Goal: Register for event/course

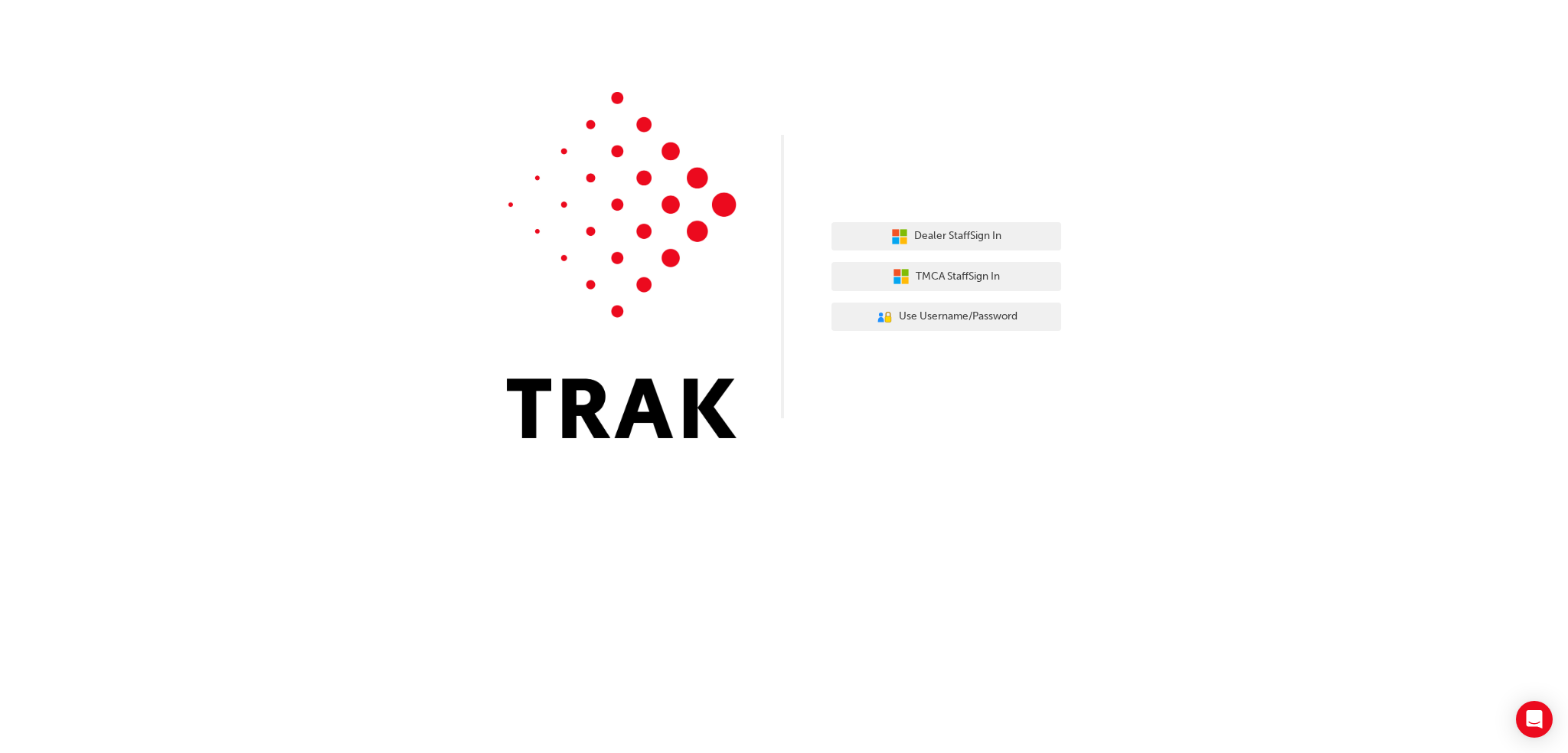
click at [1247, 369] on div "Dealer Staff Sign In TMCA Staff Sign In User Authentication Icon - Blue Person,…" at bounding box center [784, 230] width 1568 height 461
click at [938, 238] on span "Dealer Staff Sign In" at bounding box center [958, 236] width 87 height 18
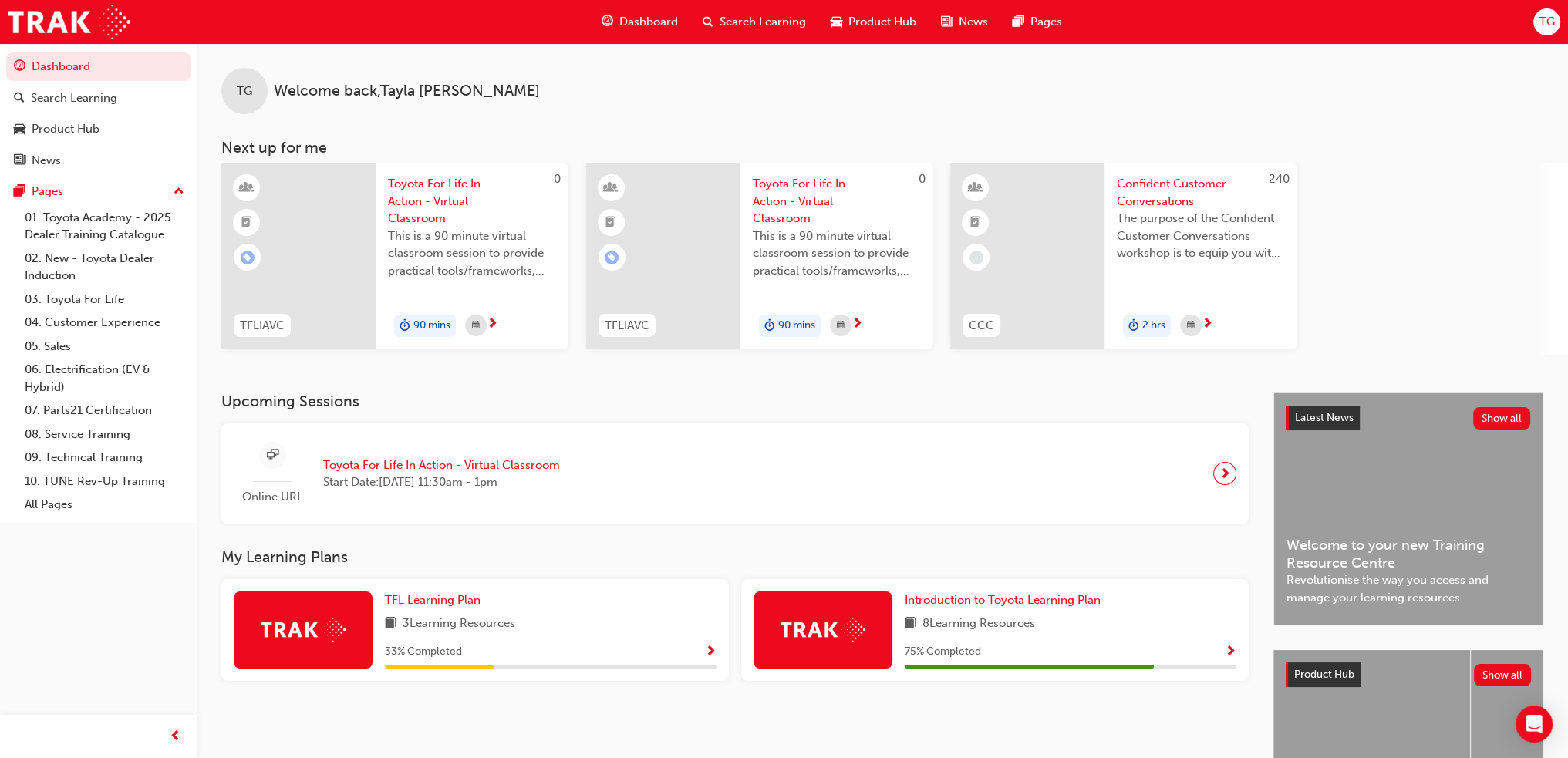
click at [1237, 466] on div "Online URL Toyota For Life In Action - Virtual Classroom Start Date: [DATE] 11:…" at bounding box center [735, 474] width 1028 height 101
click at [1225, 468] on span "next-icon" at bounding box center [1225, 473] width 12 height 22
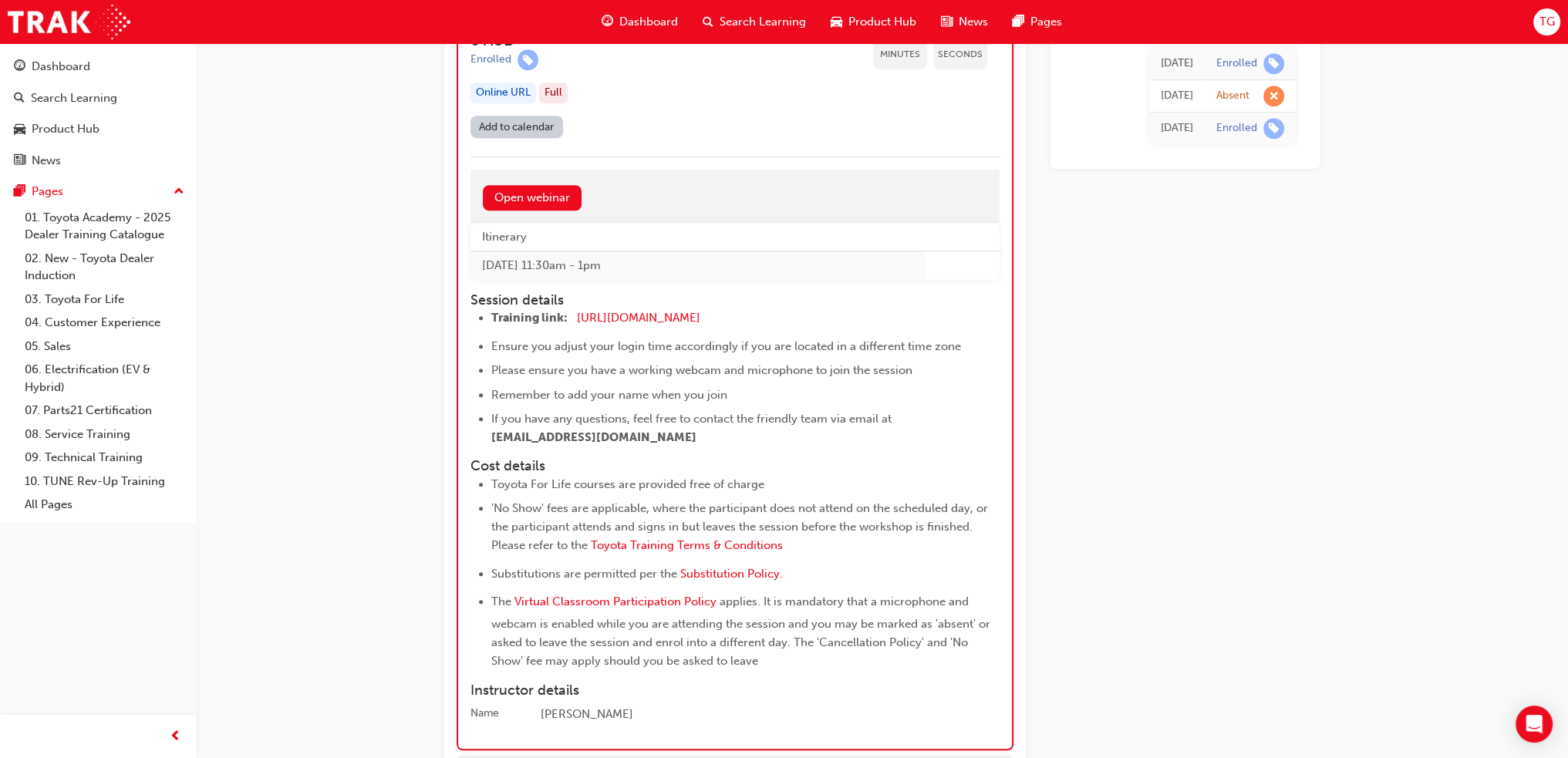
scroll to position [1522, 0]
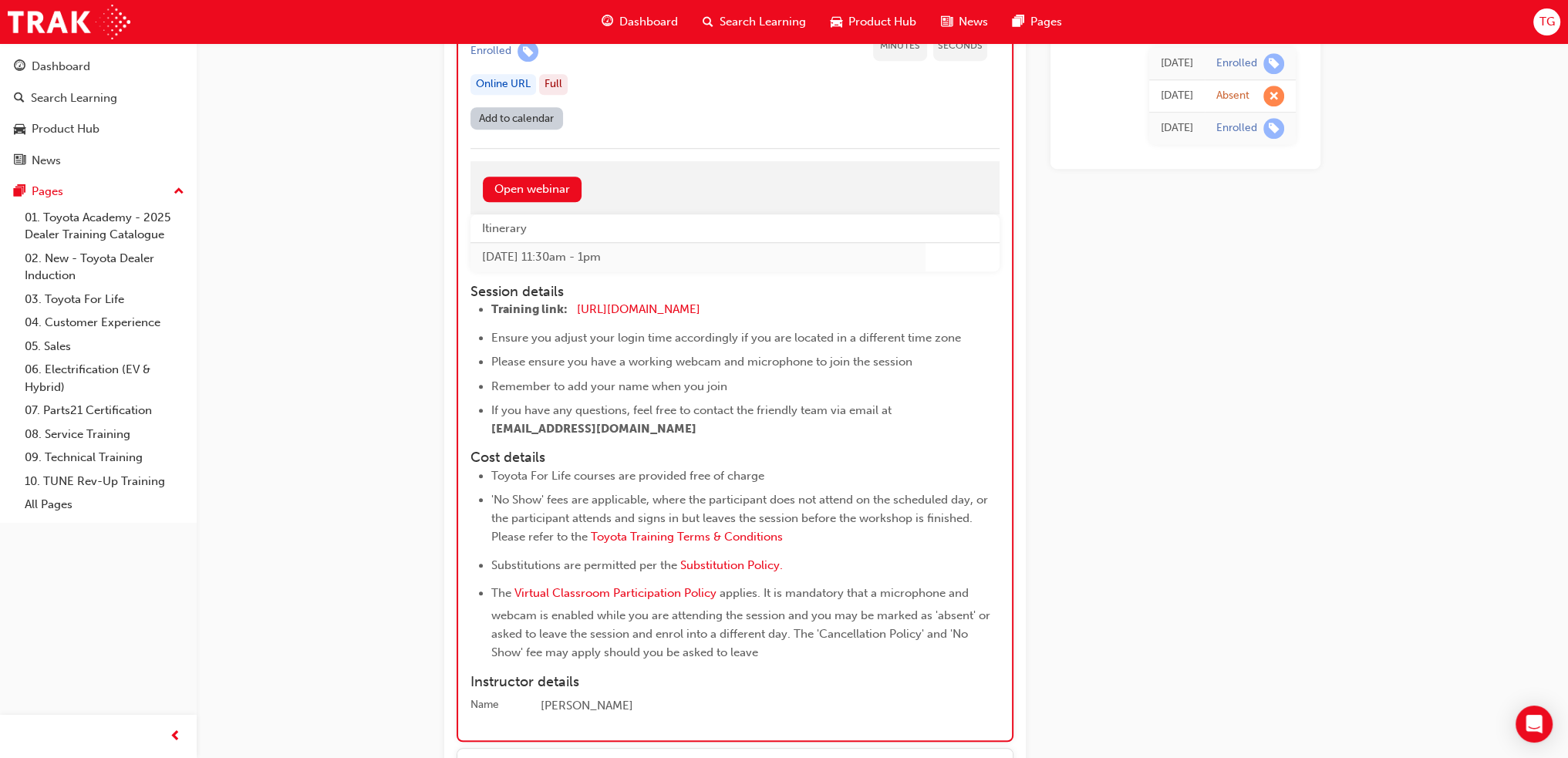
drag, startPoint x: 796, startPoint y: 530, endPoint x: 833, endPoint y: 536, distance: 37.5
click at [820, 534] on li "'No Show' fees are applicable, where the participant does not attend on the sch…" at bounding box center [745, 520] width 508 height 60
click at [834, 536] on li "'No Show' fees are applicable, where the participant does not attend on the sch…" at bounding box center [745, 520] width 508 height 60
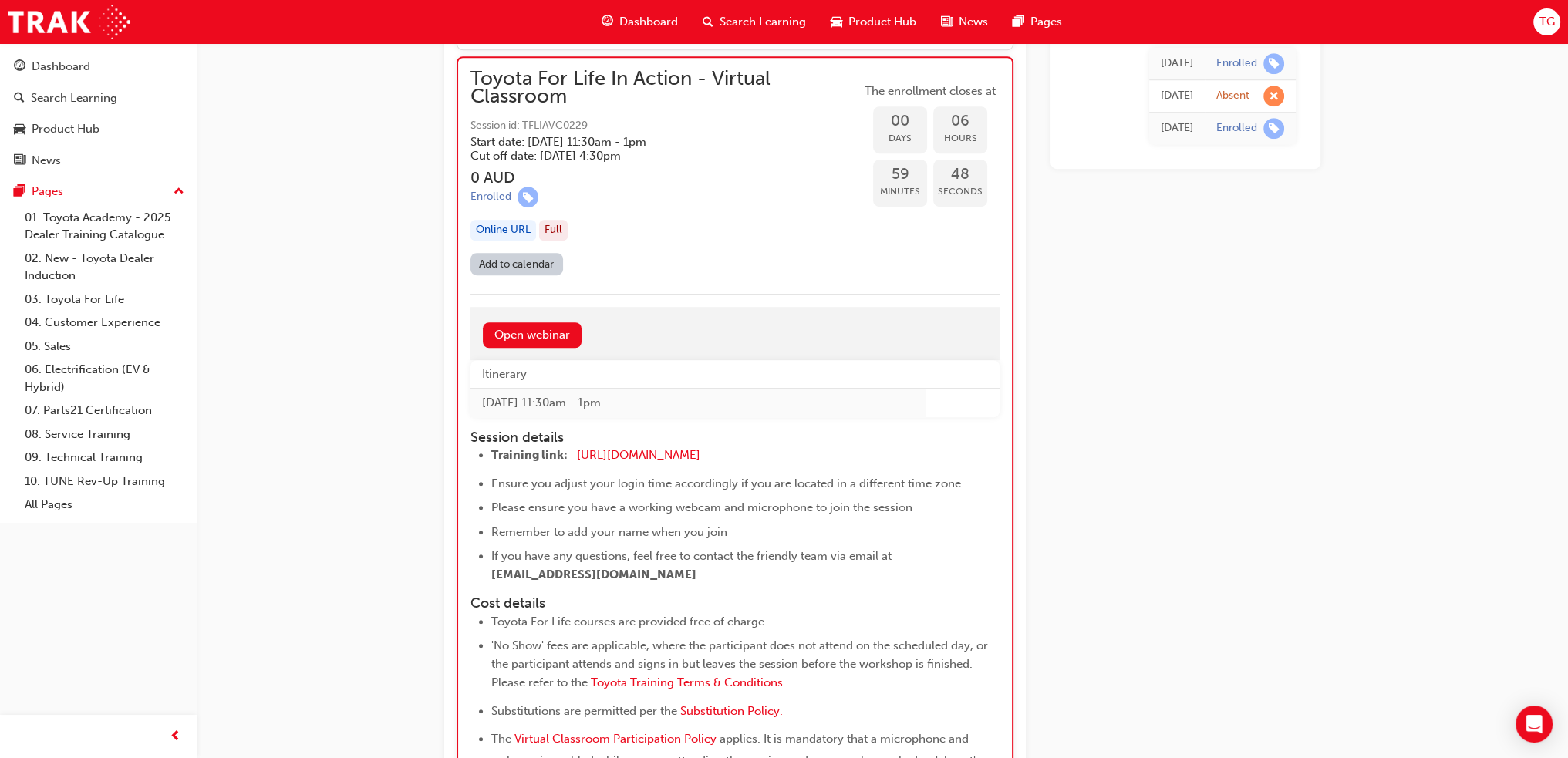
scroll to position [1368, 0]
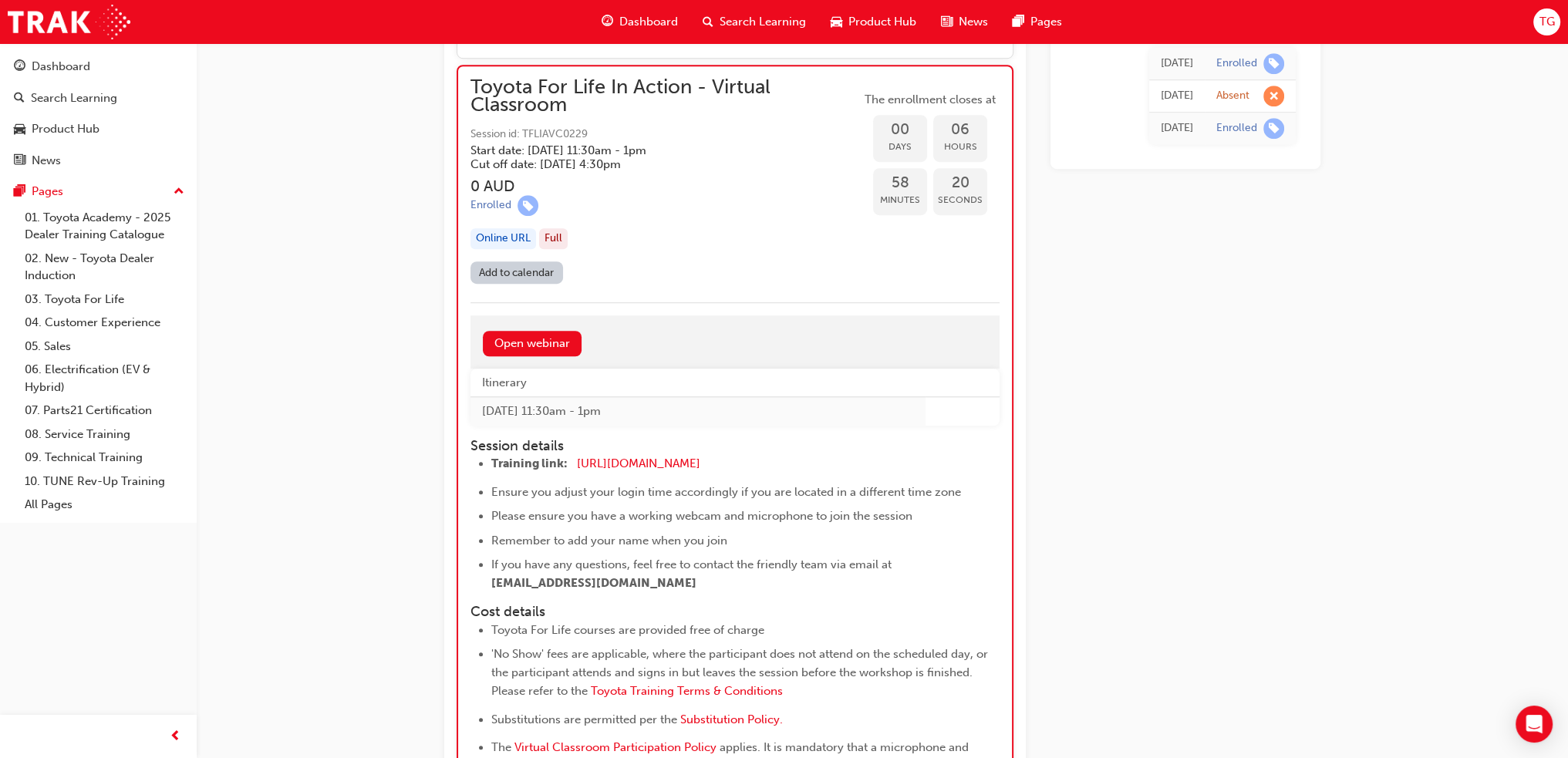
drag, startPoint x: 1334, startPoint y: 445, endPoint x: 953, endPoint y: 2, distance: 584.3
